Goal: Find specific page/section

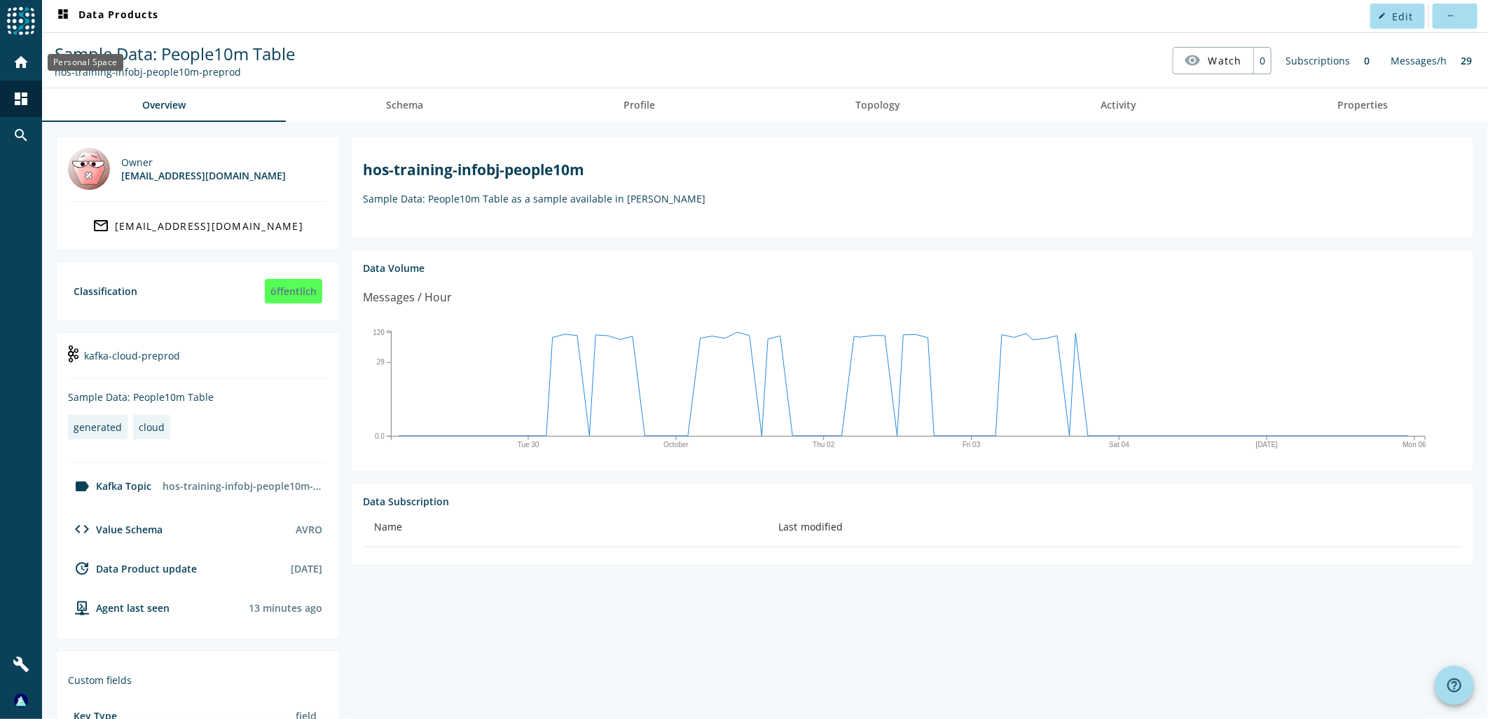
click at [25, 55] on mat-icon "home" at bounding box center [21, 62] width 17 height 17
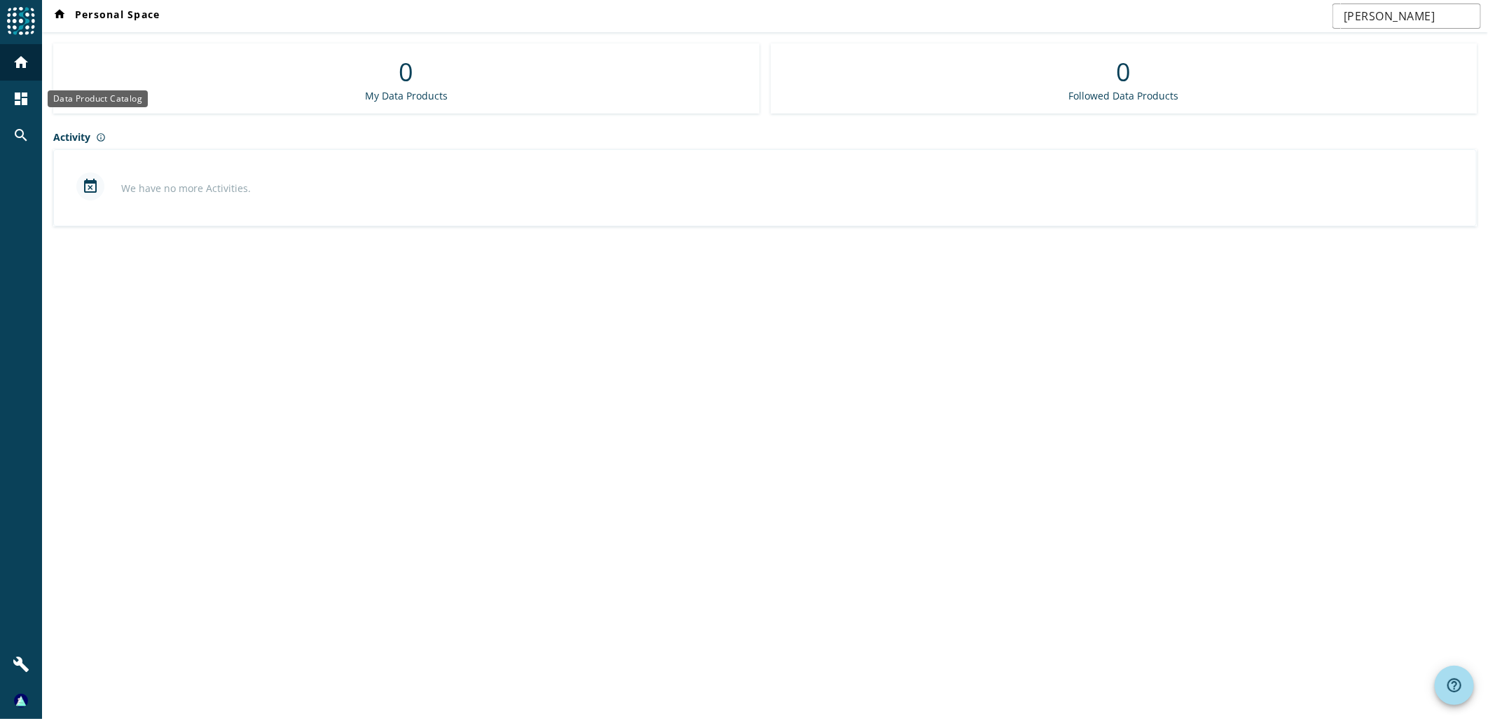
click at [13, 99] on mat-icon "dashboard" at bounding box center [21, 98] width 17 height 17
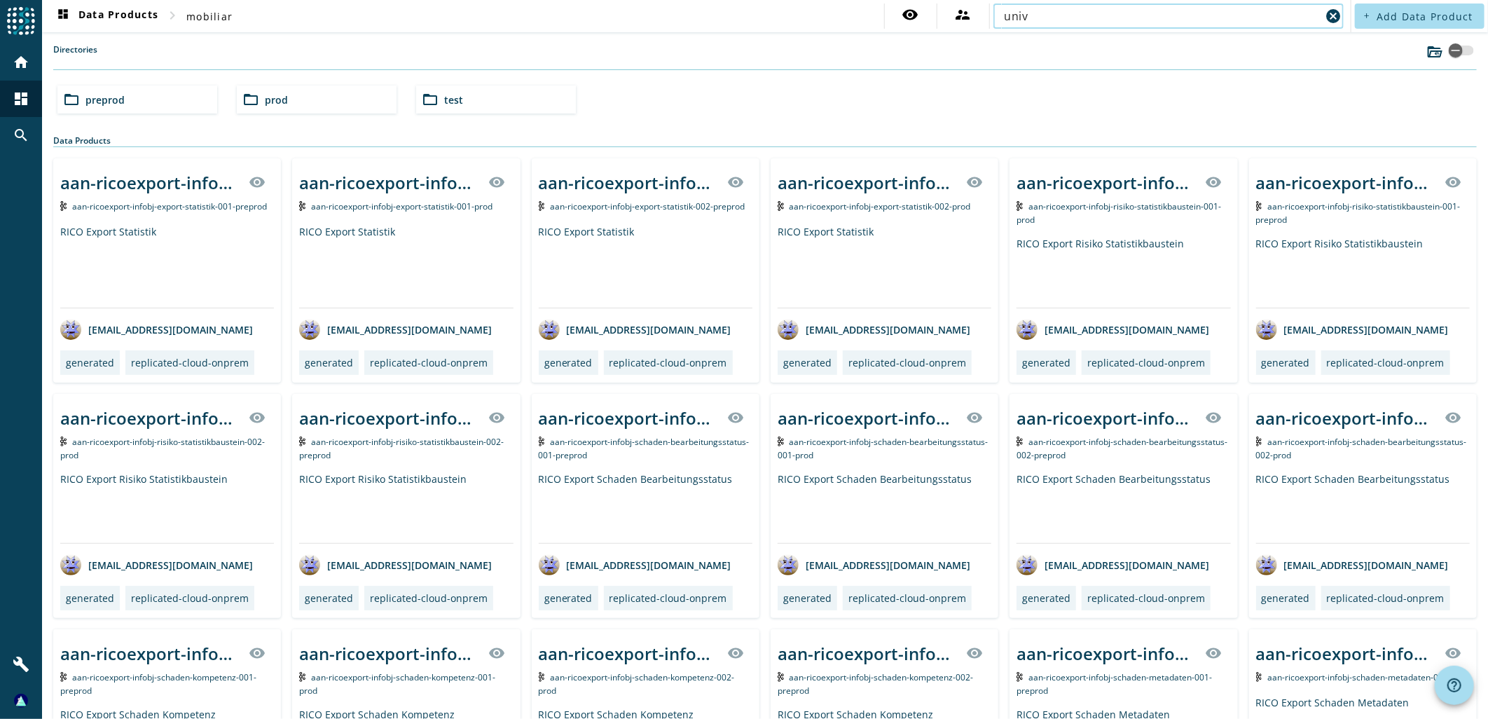
type input "univ"
